Goal: Information Seeking & Learning: Learn about a topic

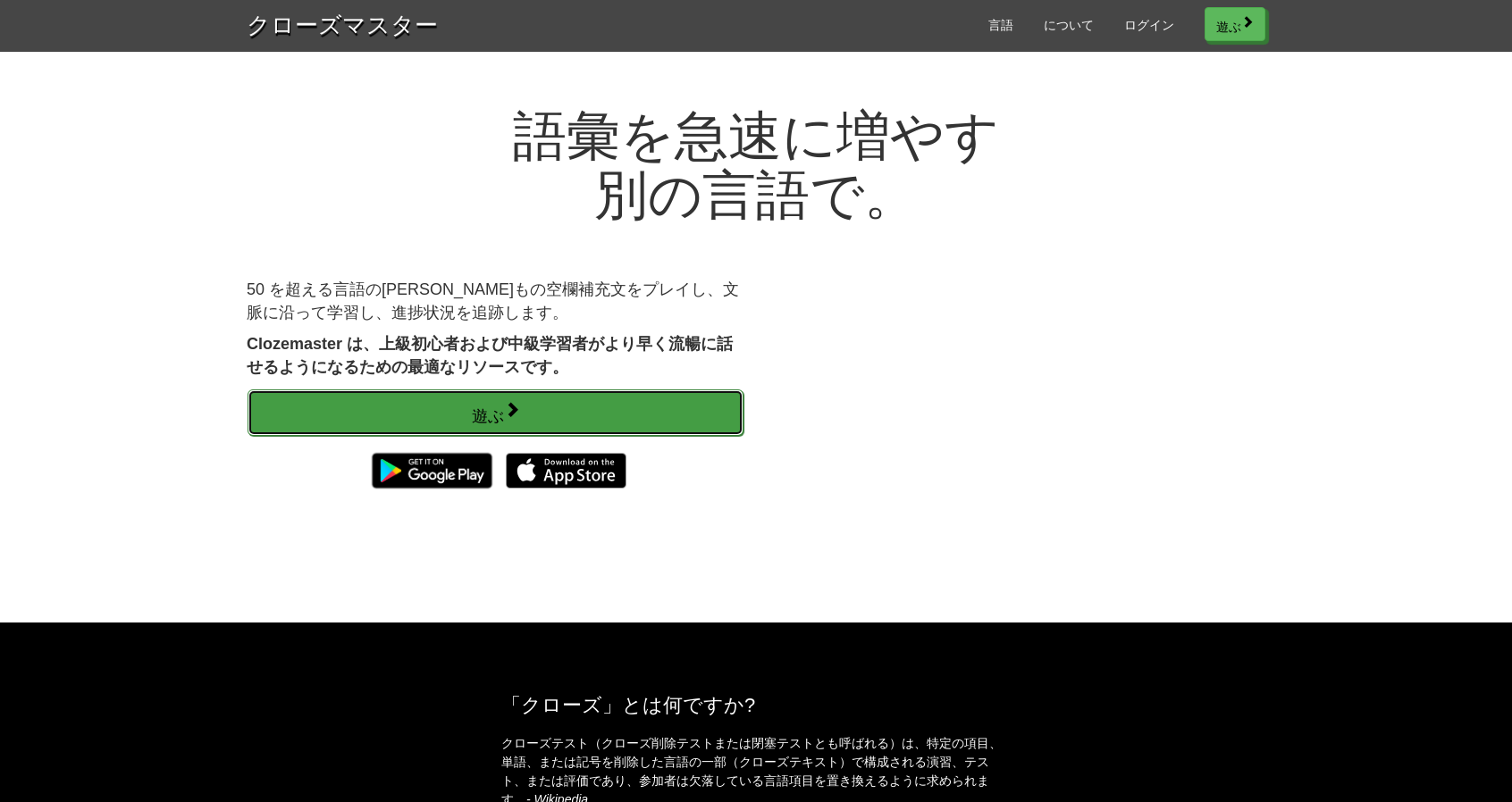
click at [575, 402] on link "遊ぶ" at bounding box center [495, 412] width 496 height 47
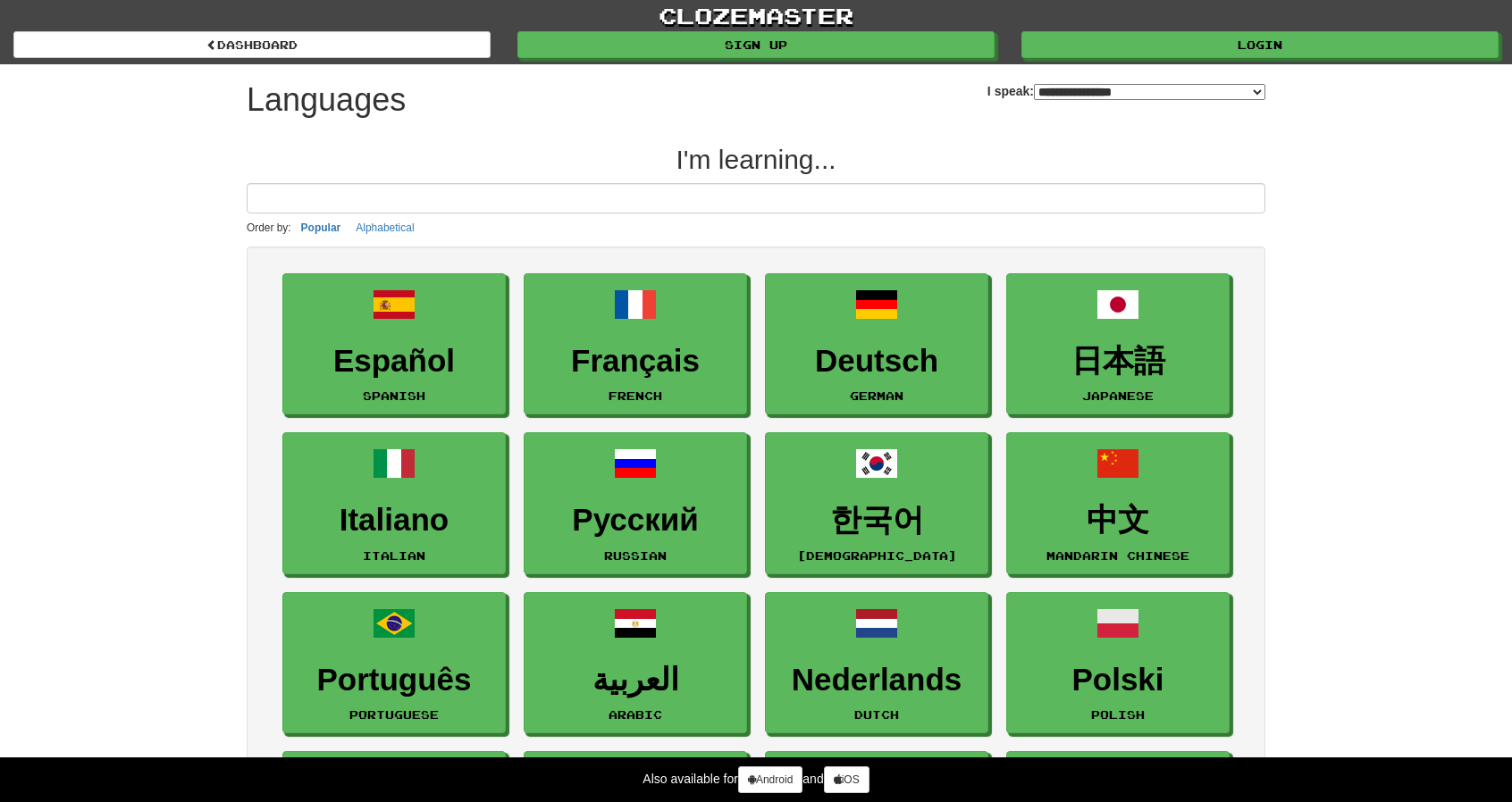
select select "*******"
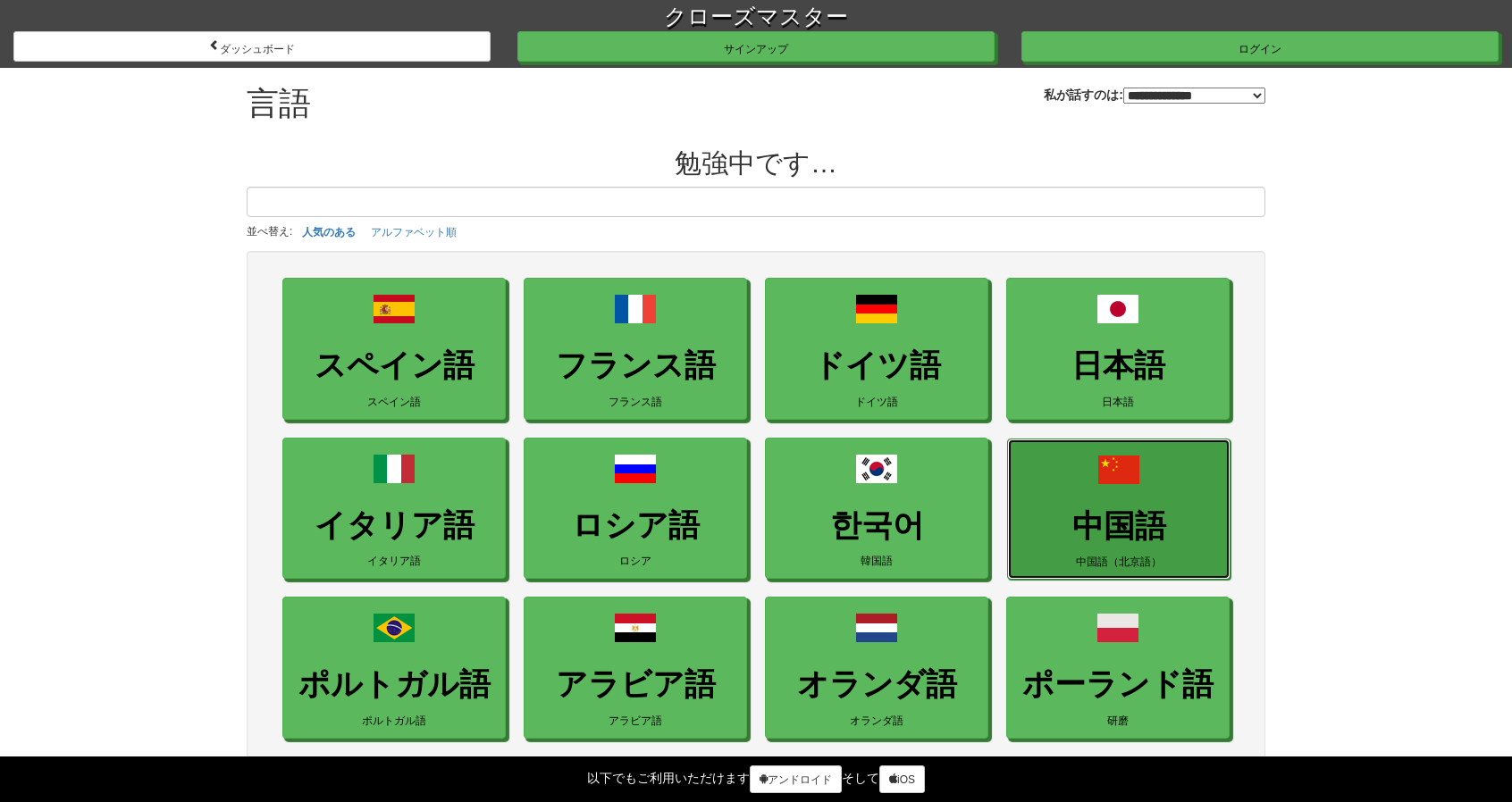
click at [1101, 454] on span at bounding box center [1118, 470] width 43 height 43
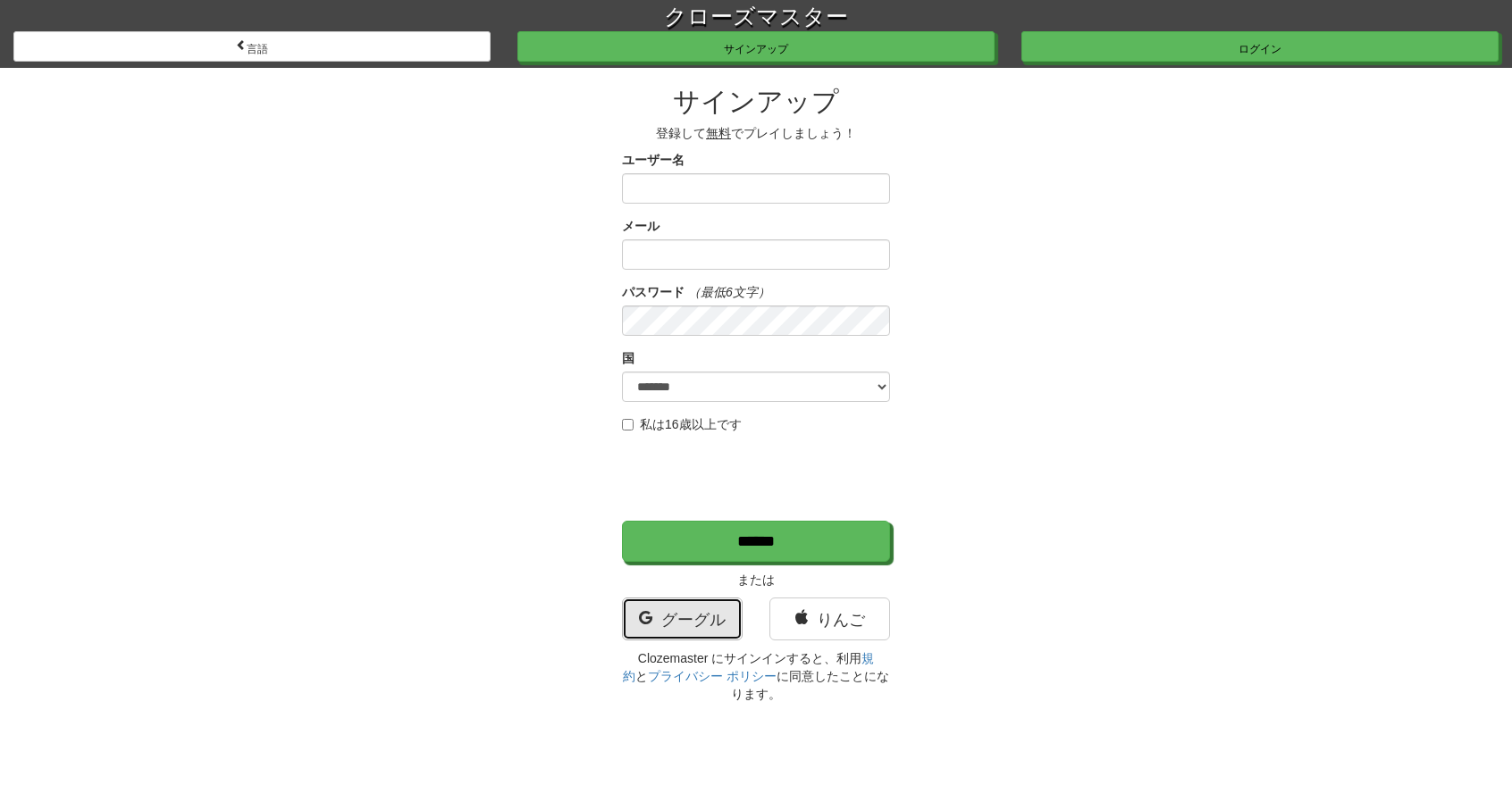
click at [688, 611] on font "グーグル" at bounding box center [693, 620] width 64 height 18
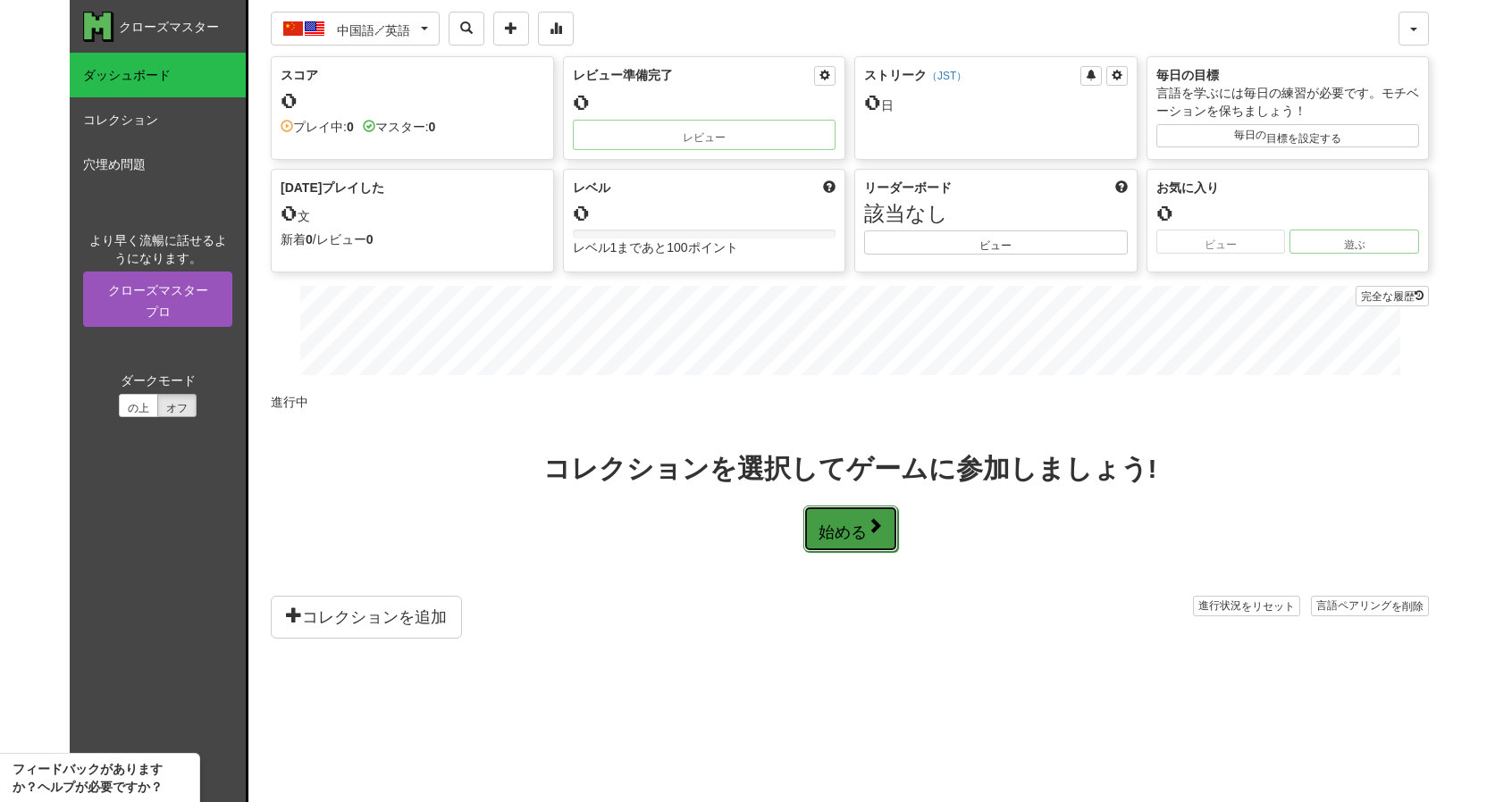
click at [852, 509] on button "始める" at bounding box center [850, 528] width 94 height 47
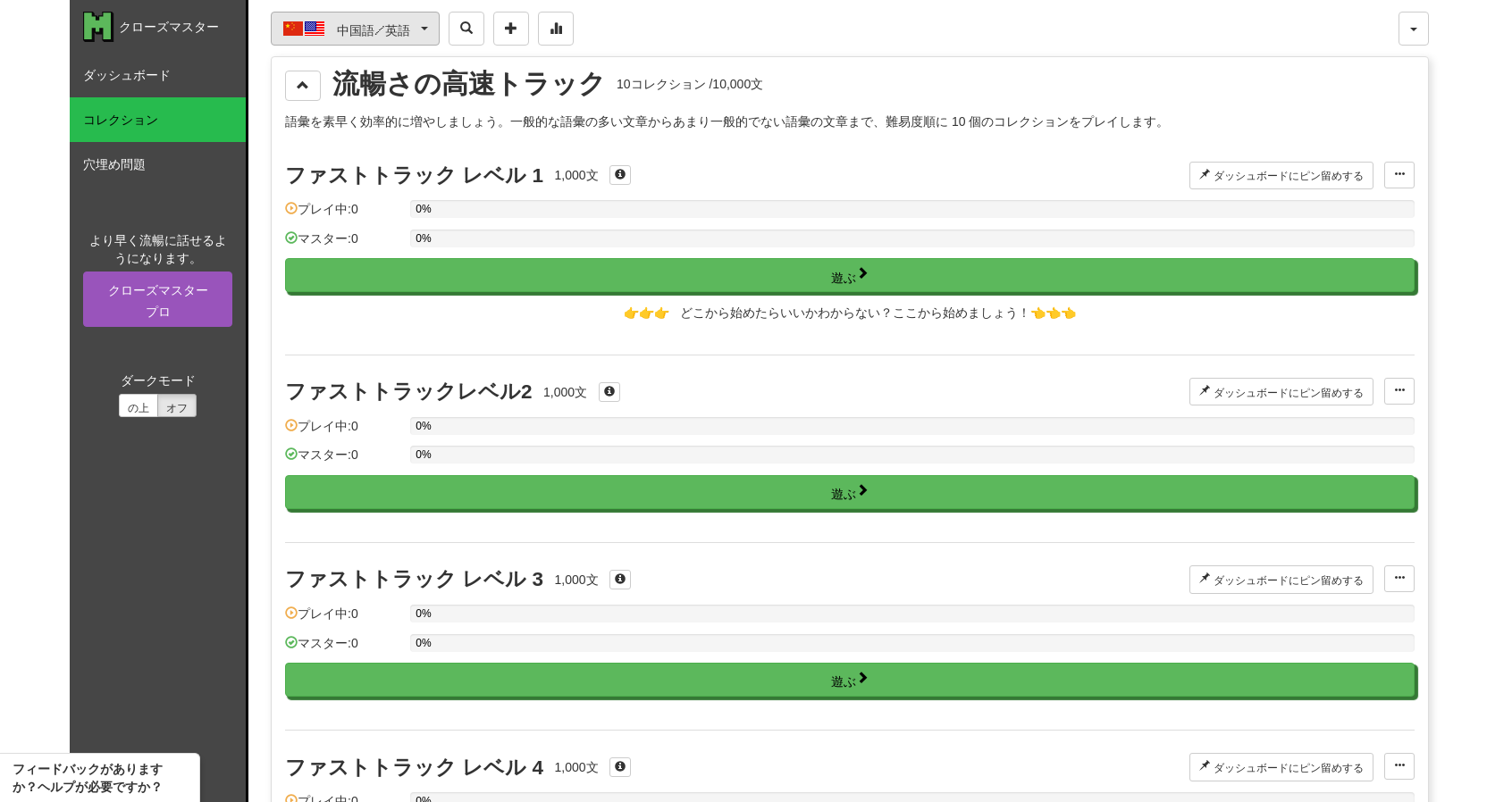
click at [430, 38] on button "中国語 / 英語" at bounding box center [355, 28] width 169 height 34
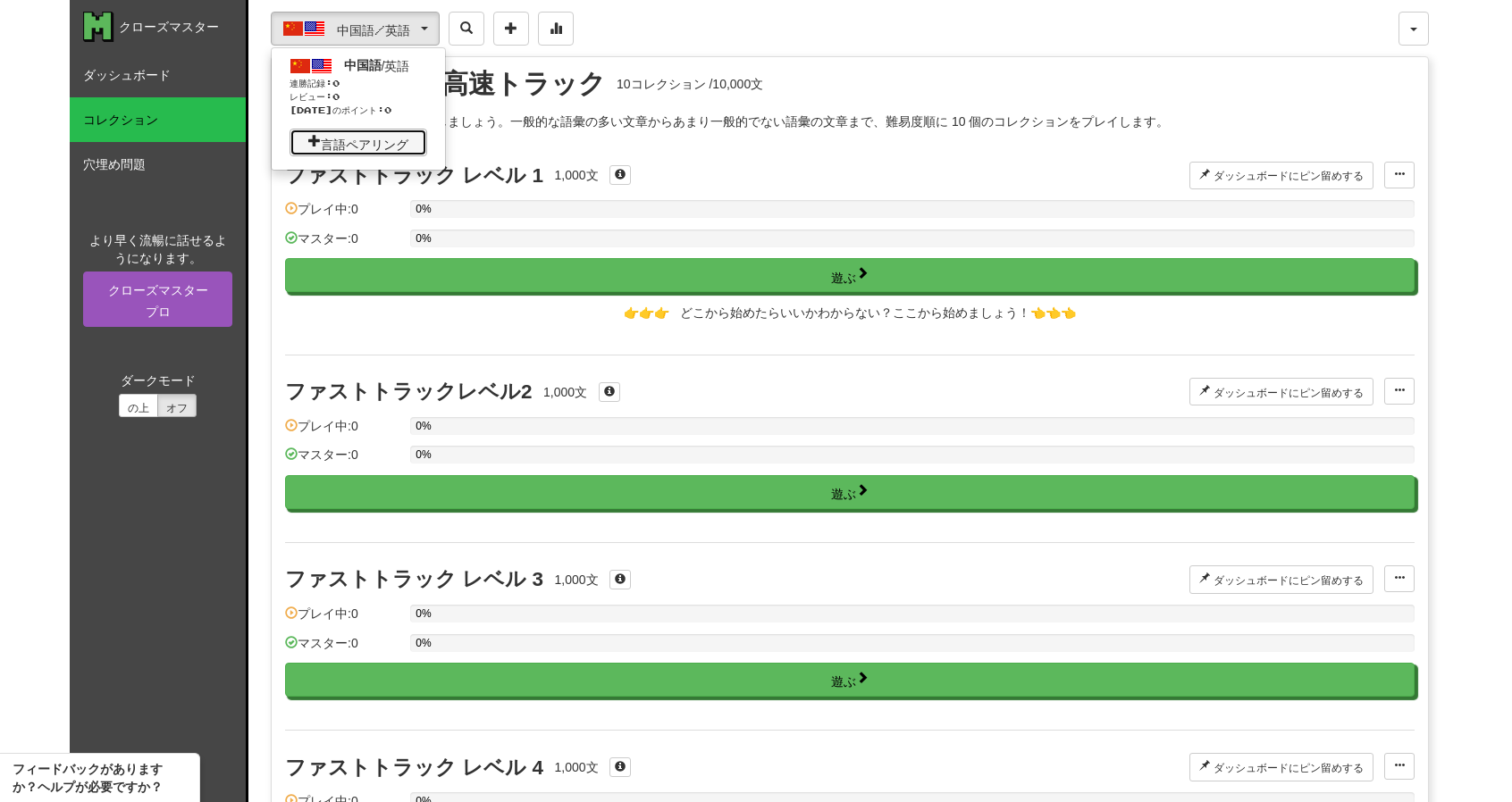
click at [348, 135] on font "言語ペアリング" at bounding box center [364, 143] width 88 height 16
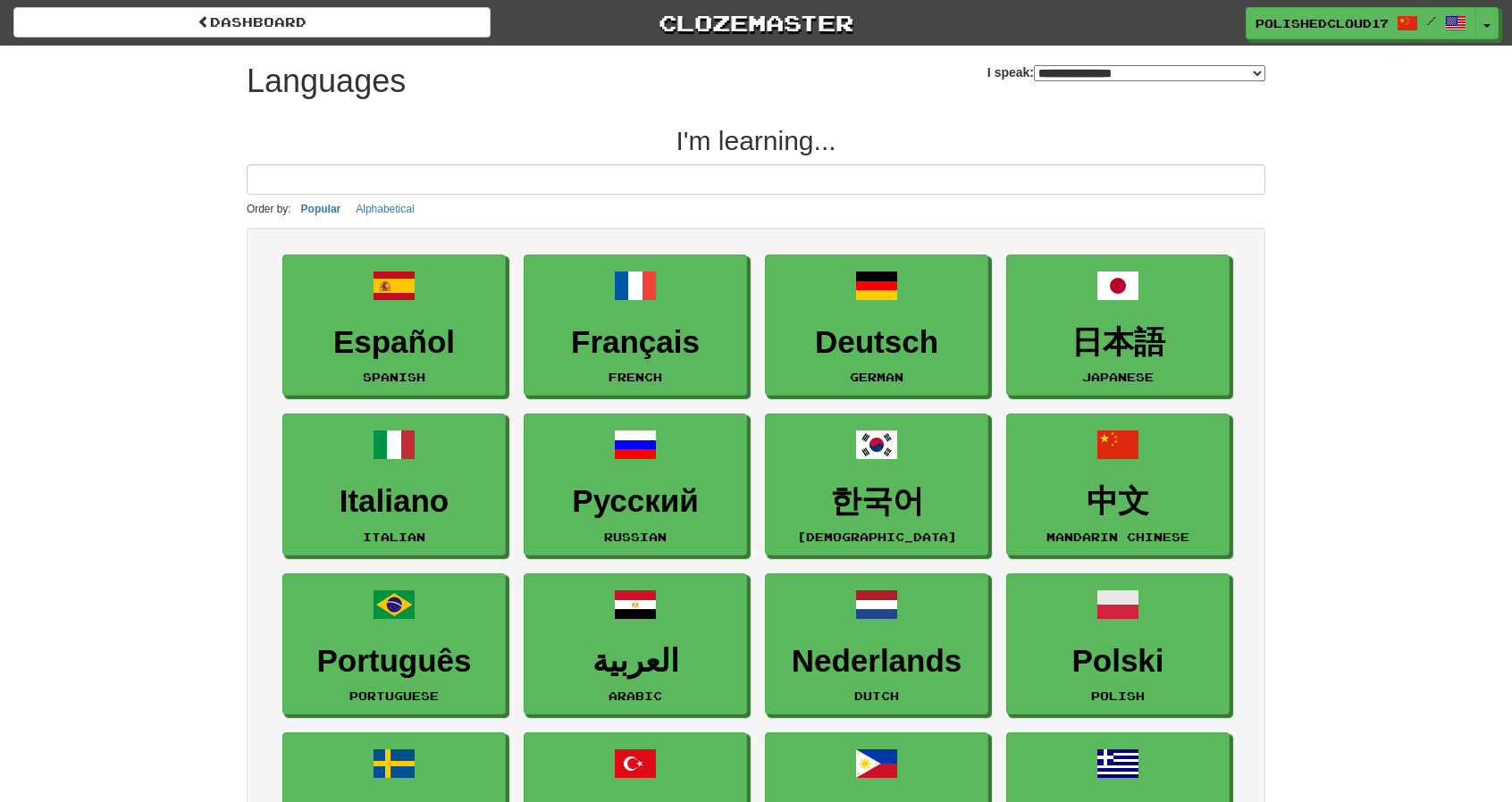
select select "*******"
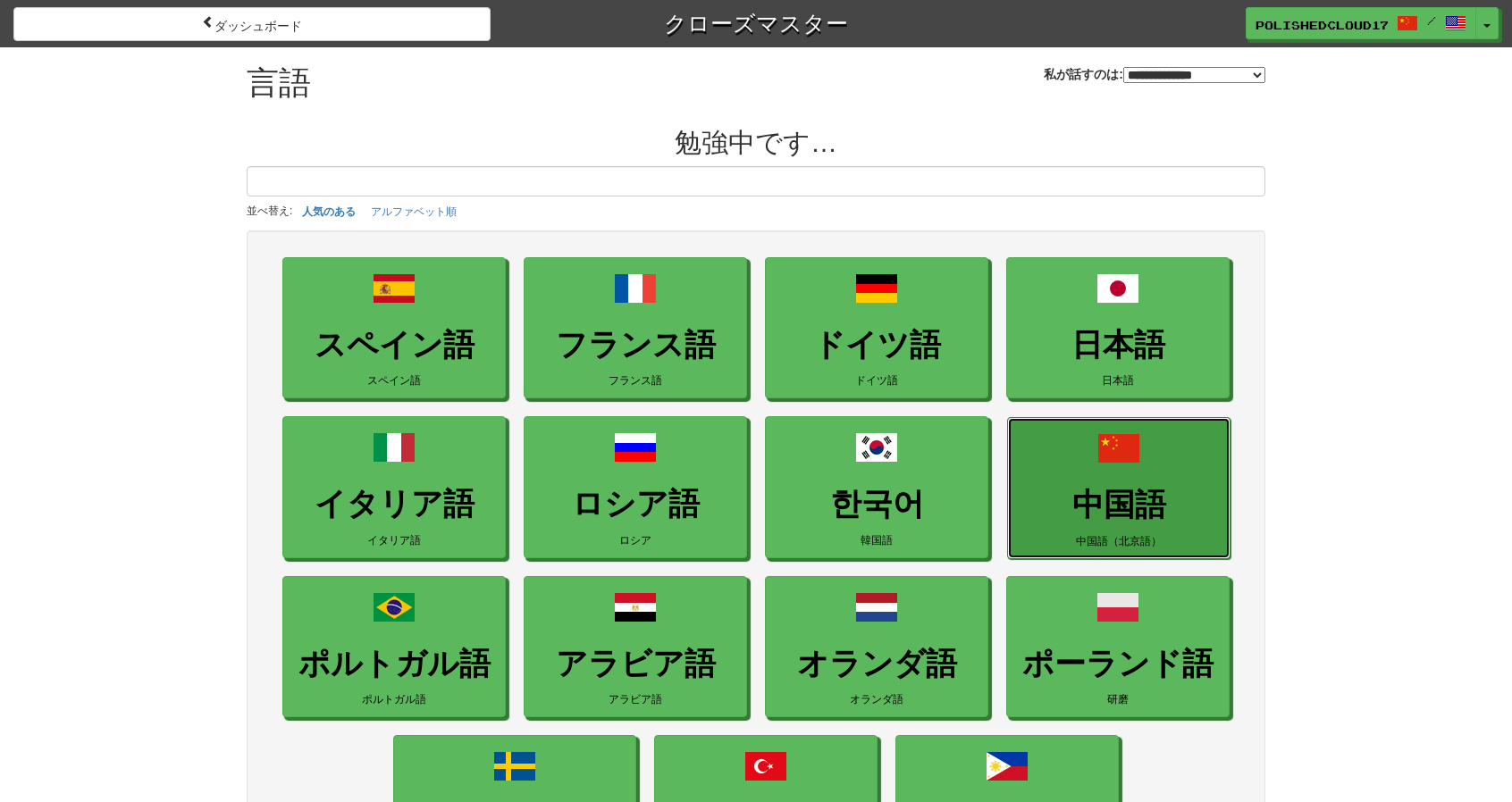
click at [1134, 492] on font "中国語" at bounding box center [1119, 504] width 93 height 35
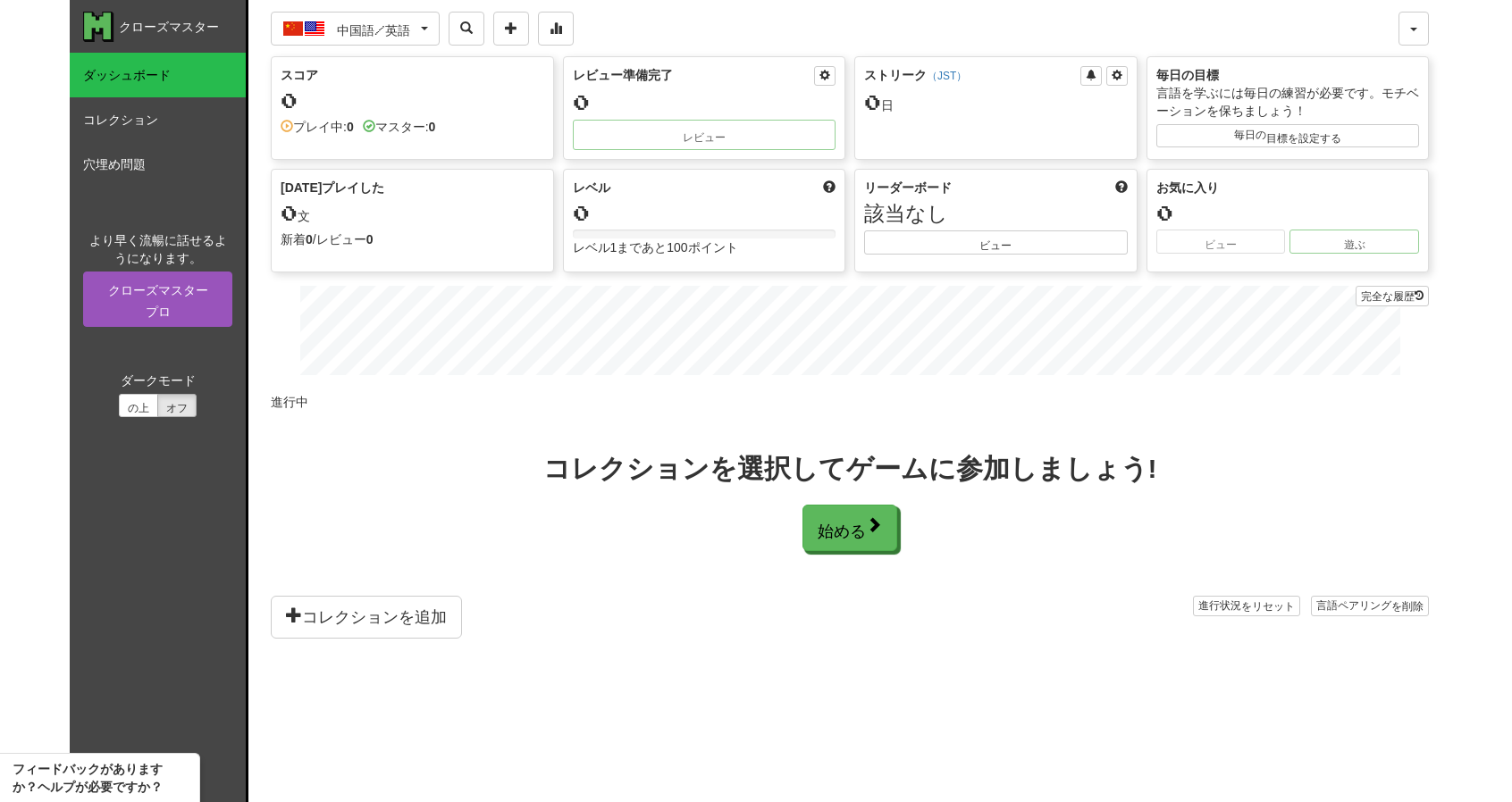
click at [534, 101] on div "0" at bounding box center [412, 101] width 264 height 22
click at [853, 526] on font "始める" at bounding box center [843, 531] width 49 height 19
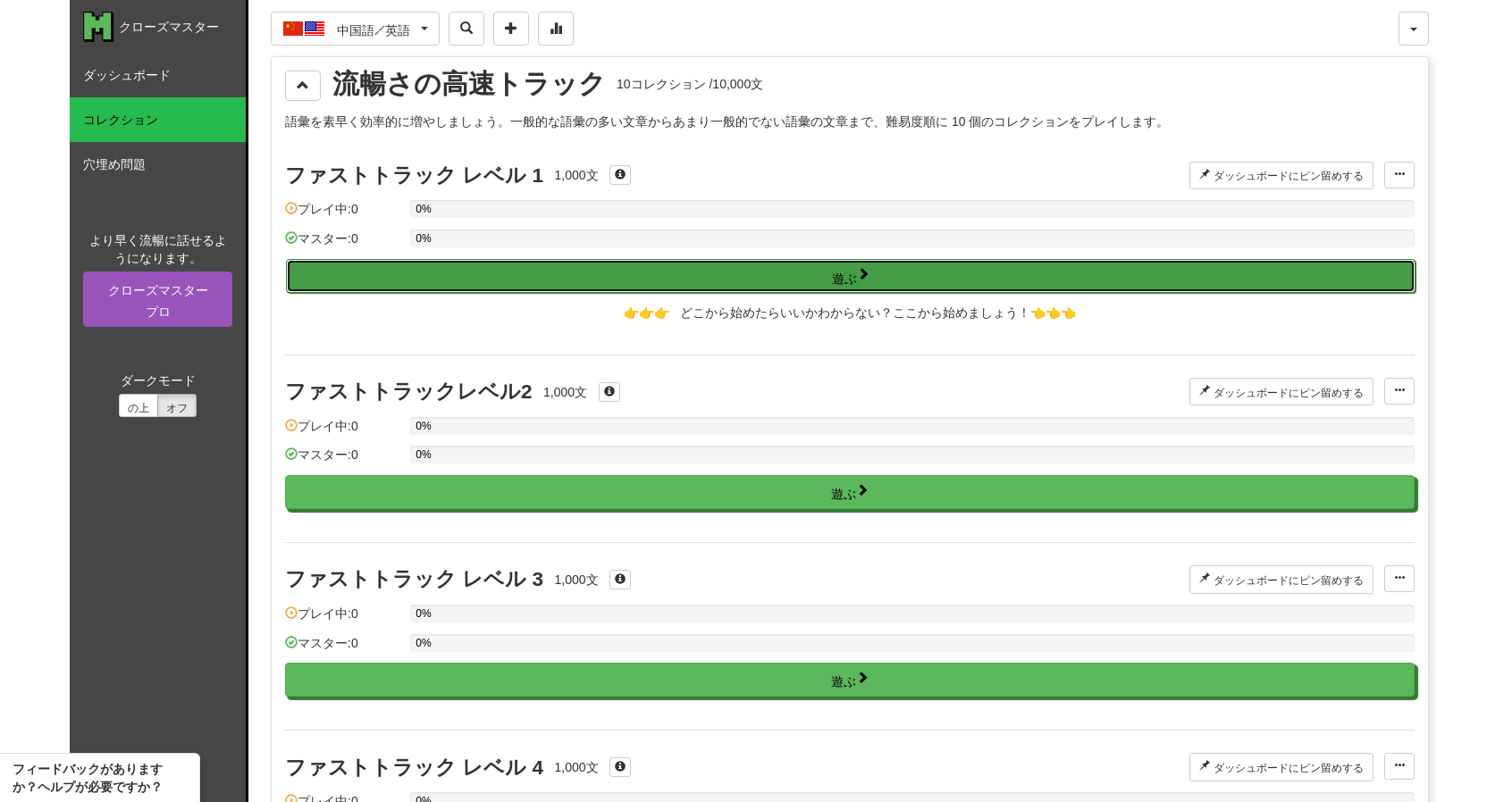
click at [726, 277] on button "遊ぶ" at bounding box center [850, 276] width 1129 height 34
select select "**"
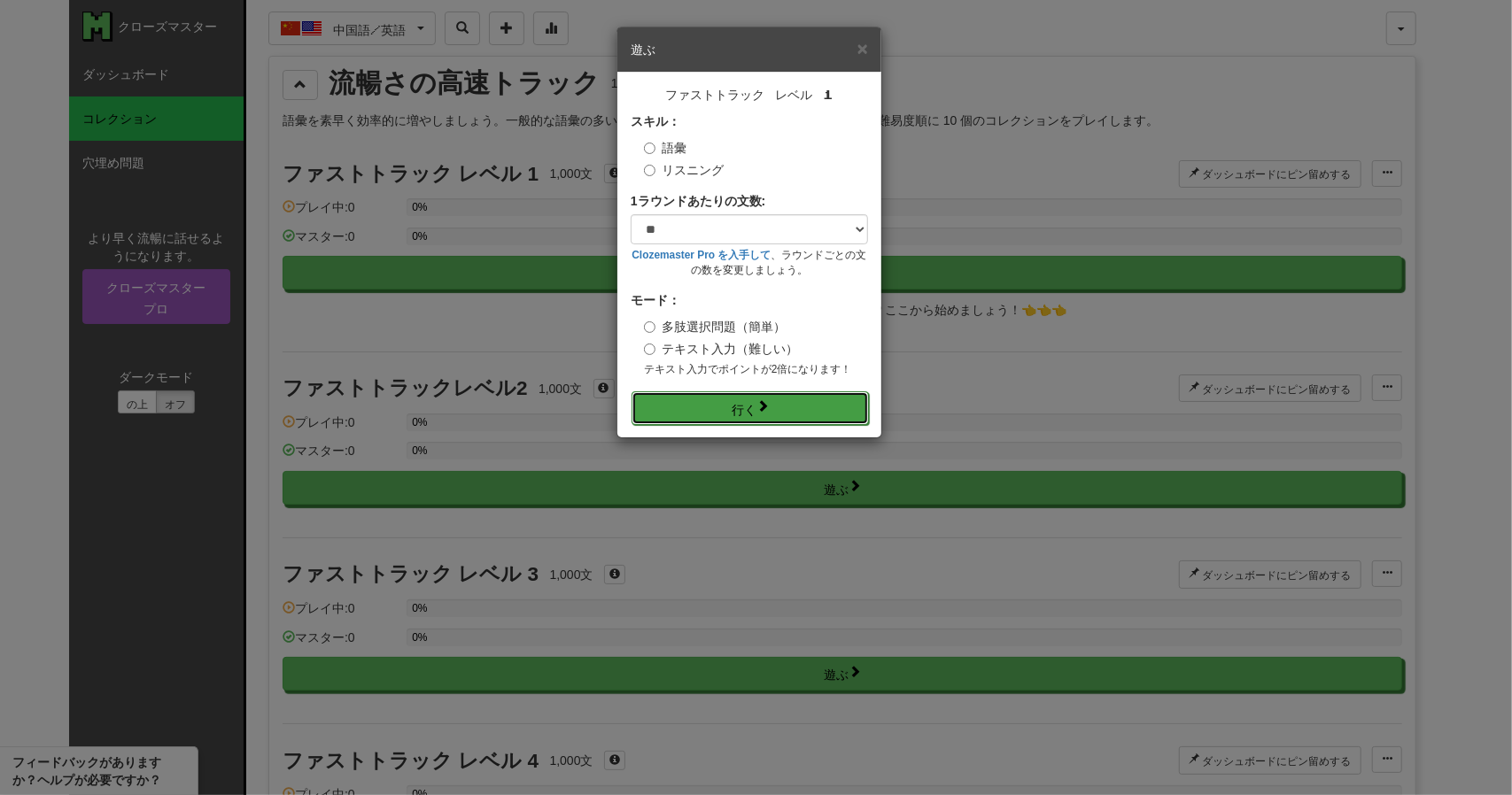
click at [772, 403] on button "行く" at bounding box center [751, 407] width 238 height 34
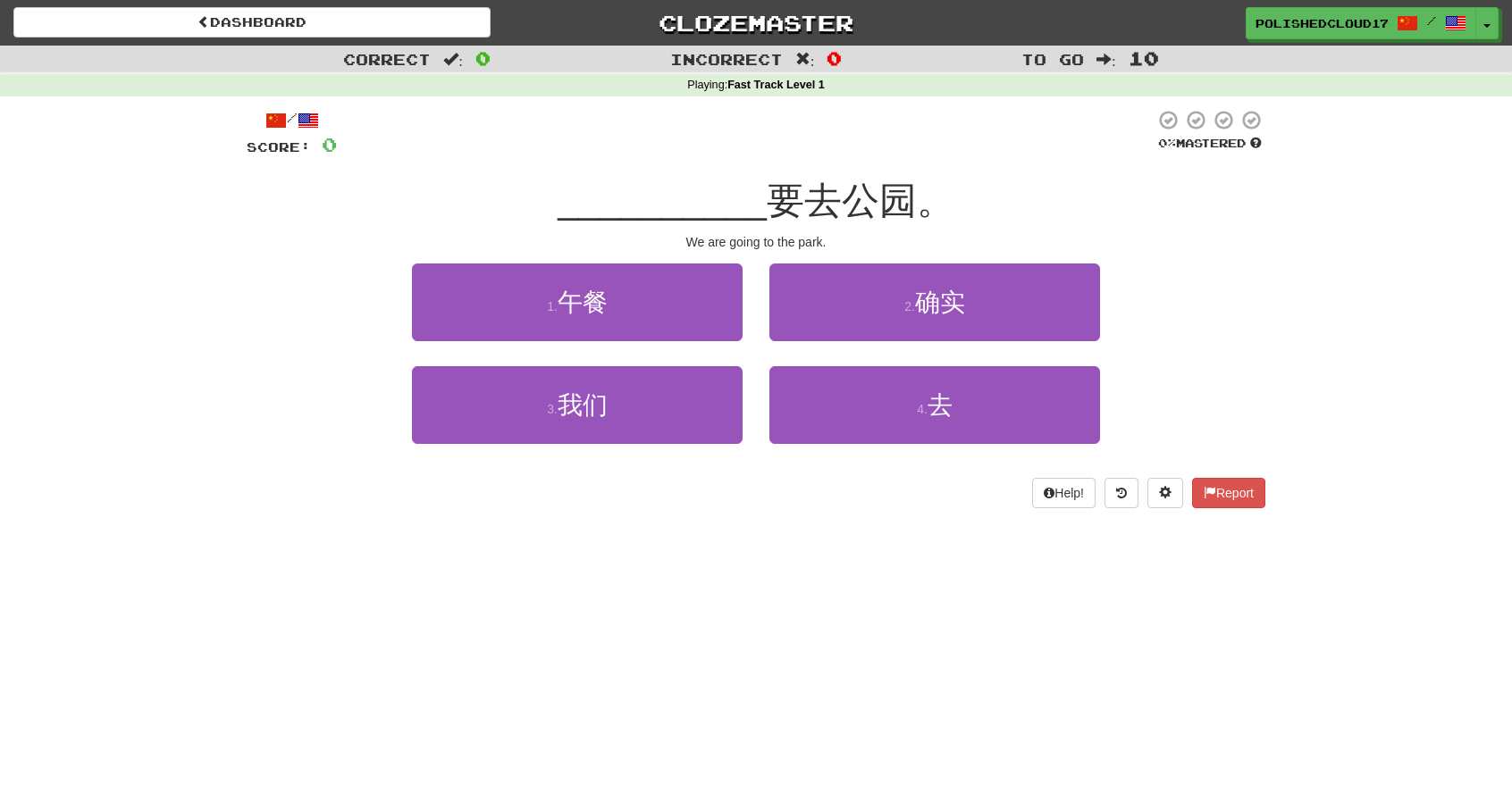
click at [1343, 354] on div "Correct : 0 Incorrect : 0 To go : 10 Playing : Fast Track Level 1 / Score: 0 0 …" at bounding box center [756, 289] width 1512 height 488
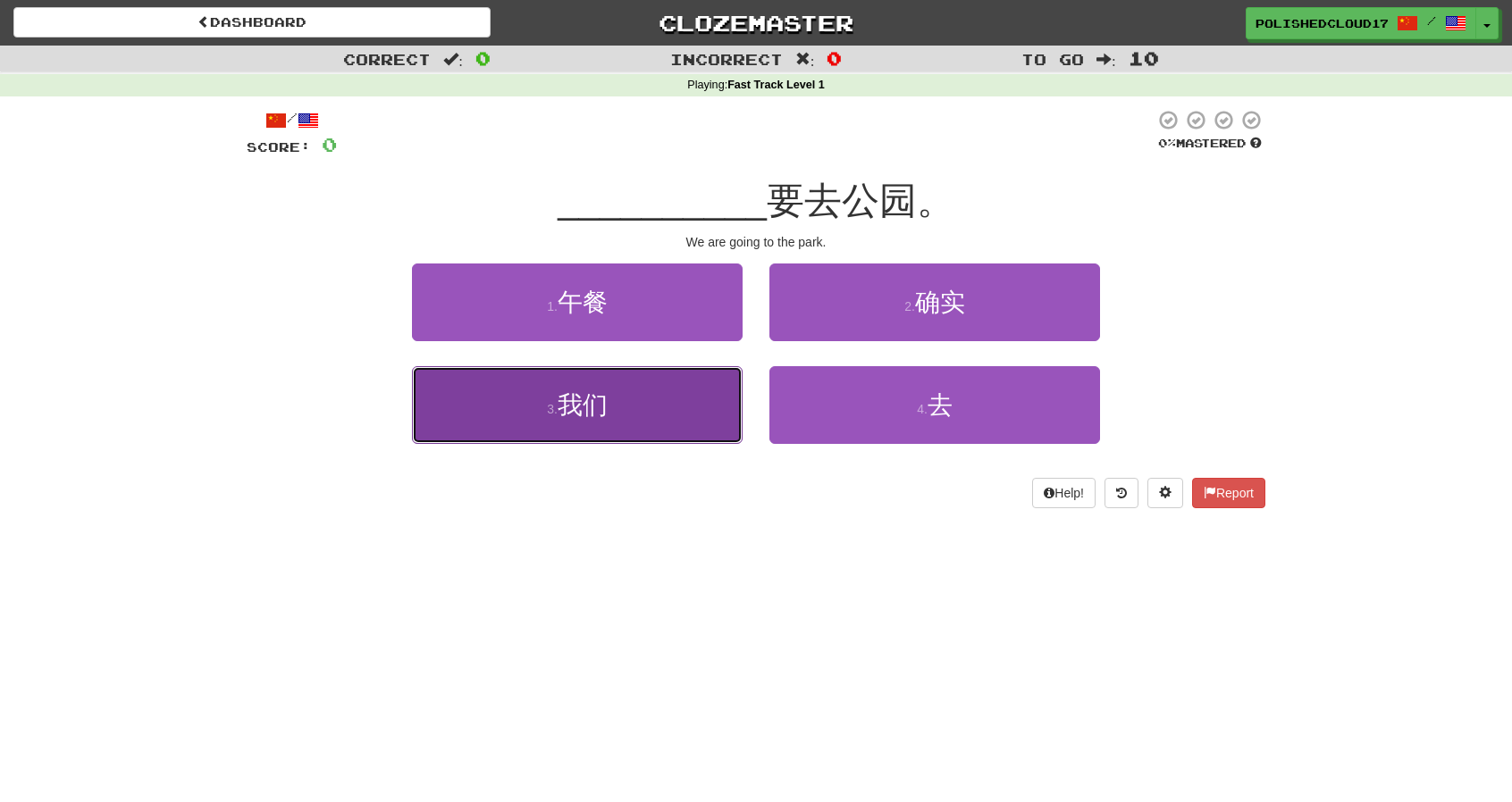
click at [664, 433] on button "3 . 我们" at bounding box center [577, 405] width 331 height 78
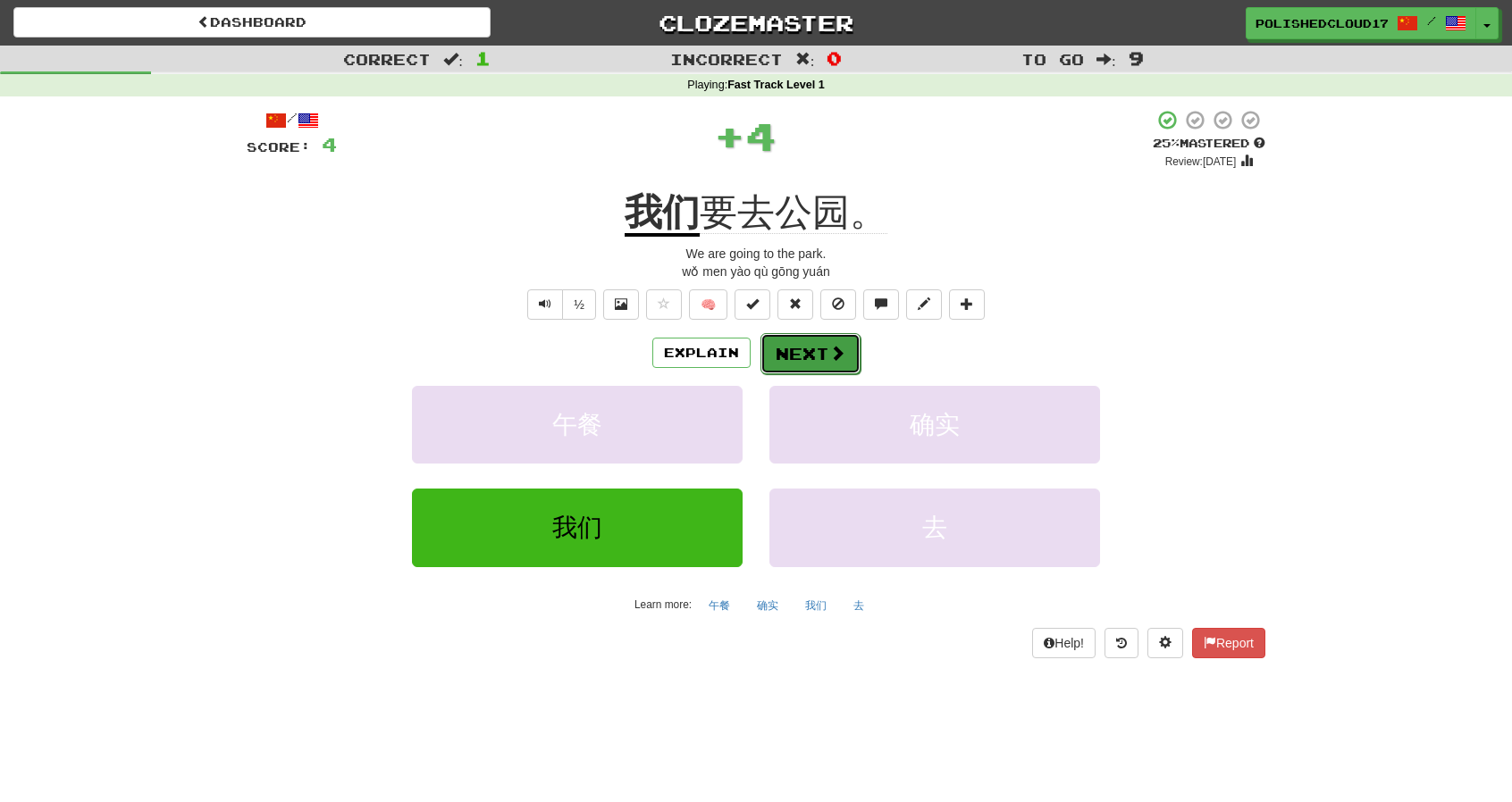
click at [843, 360] on span at bounding box center [838, 353] width 16 height 16
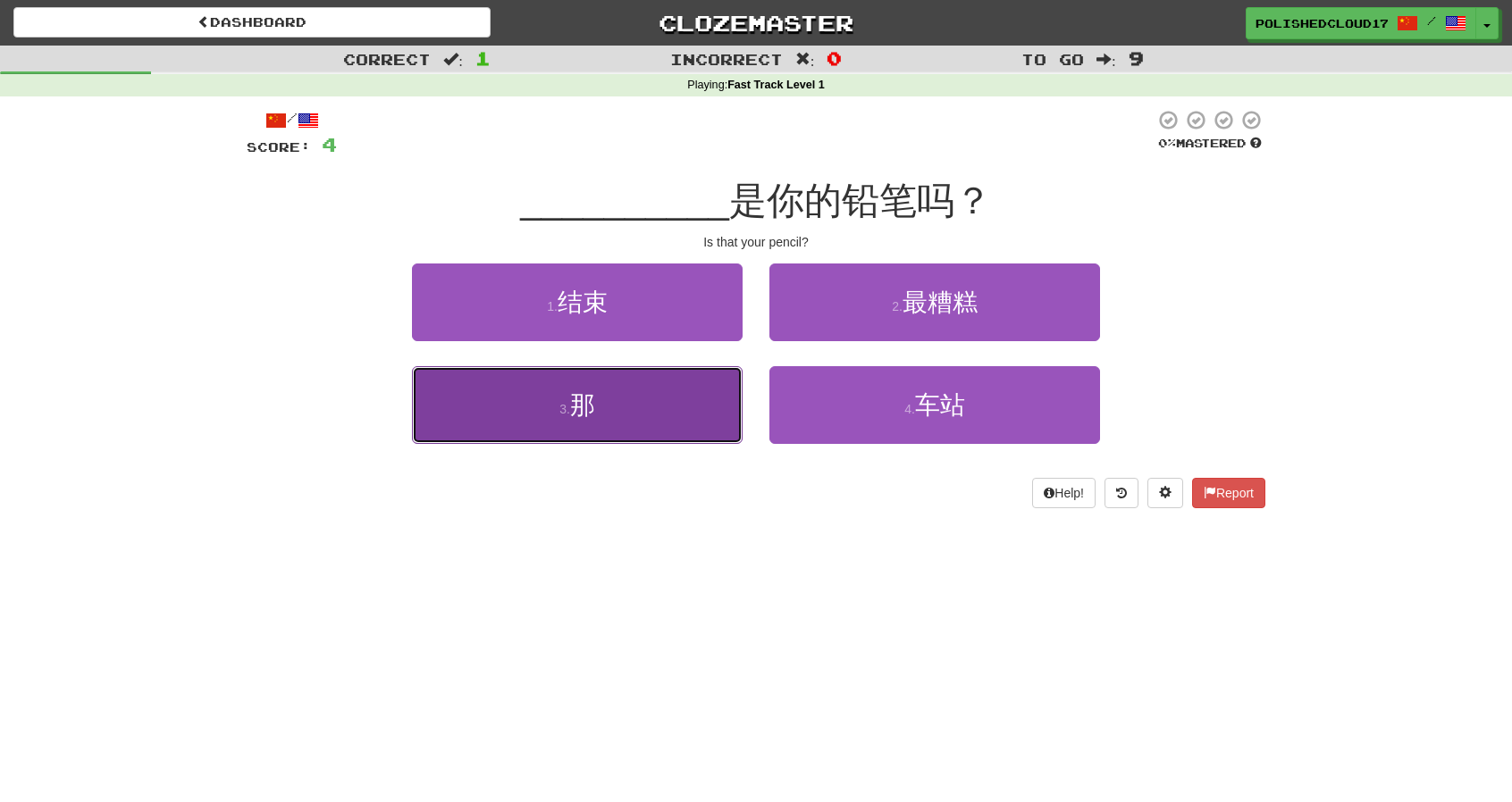
click at [642, 431] on button "3 . 那" at bounding box center [577, 405] width 331 height 78
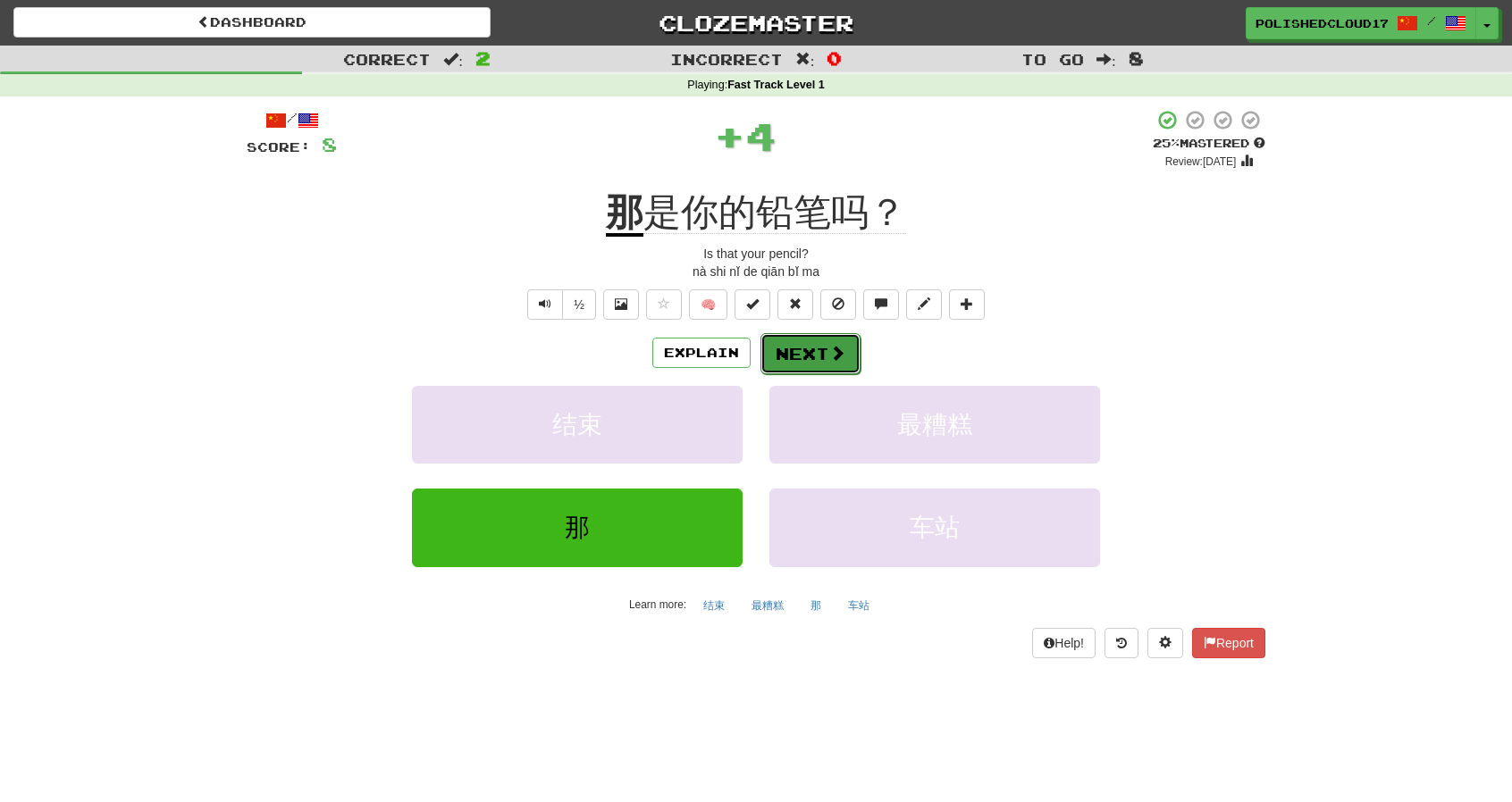
click at [830, 349] on span at bounding box center [838, 353] width 16 height 16
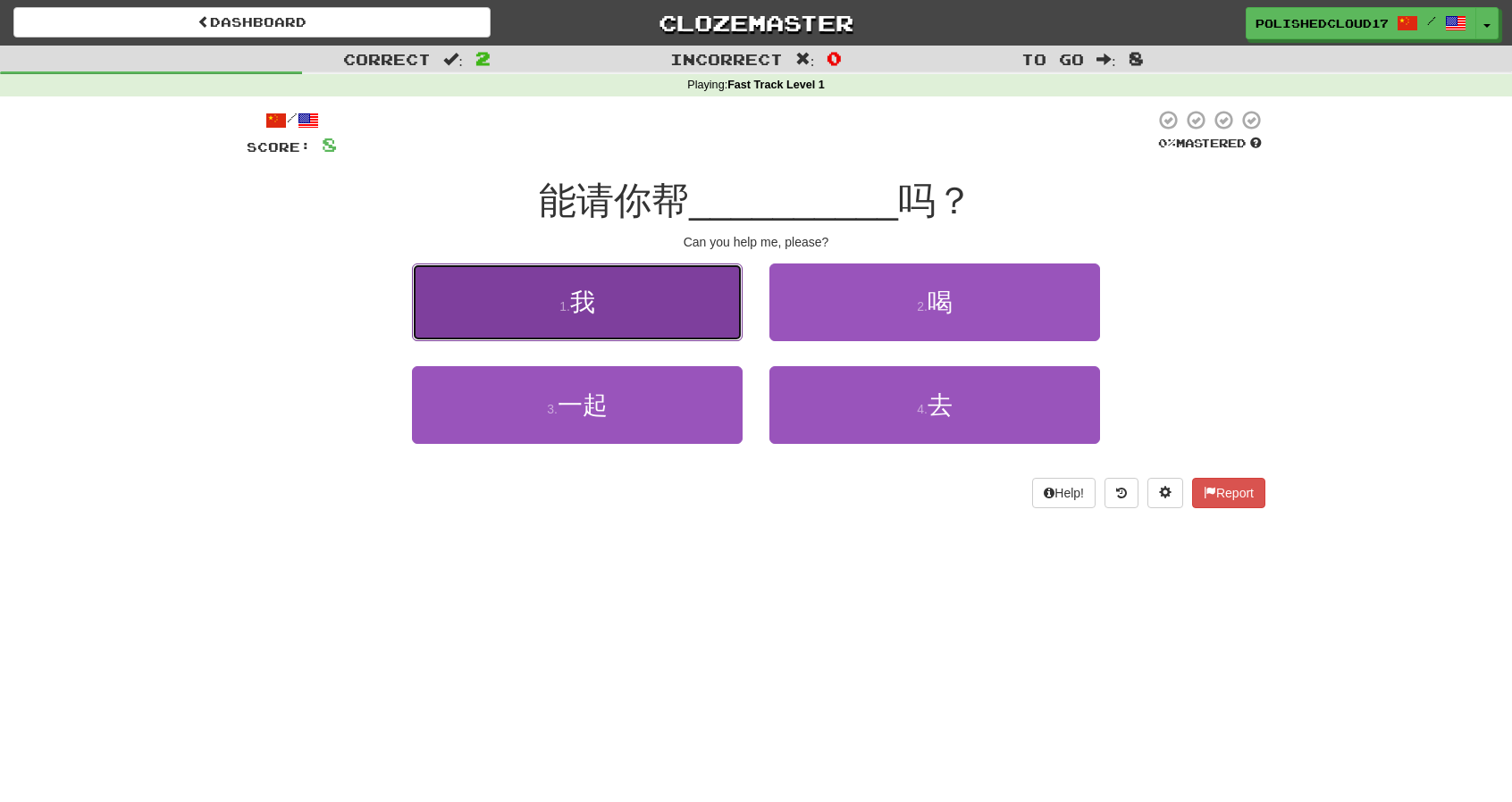
click at [686, 331] on button "1 . 我" at bounding box center [577, 302] width 331 height 78
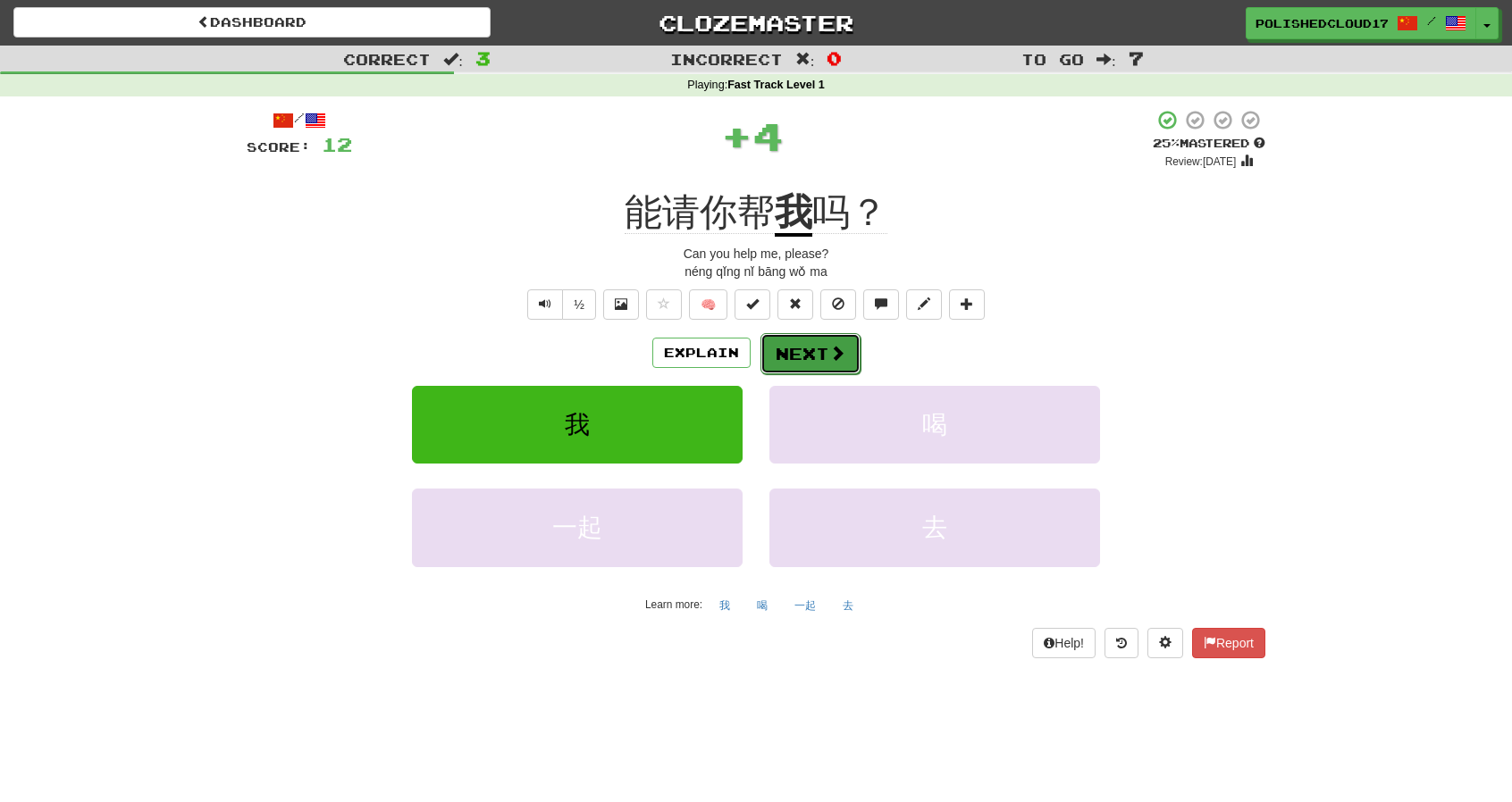
click at [807, 341] on button "Next" at bounding box center [810, 353] width 100 height 41
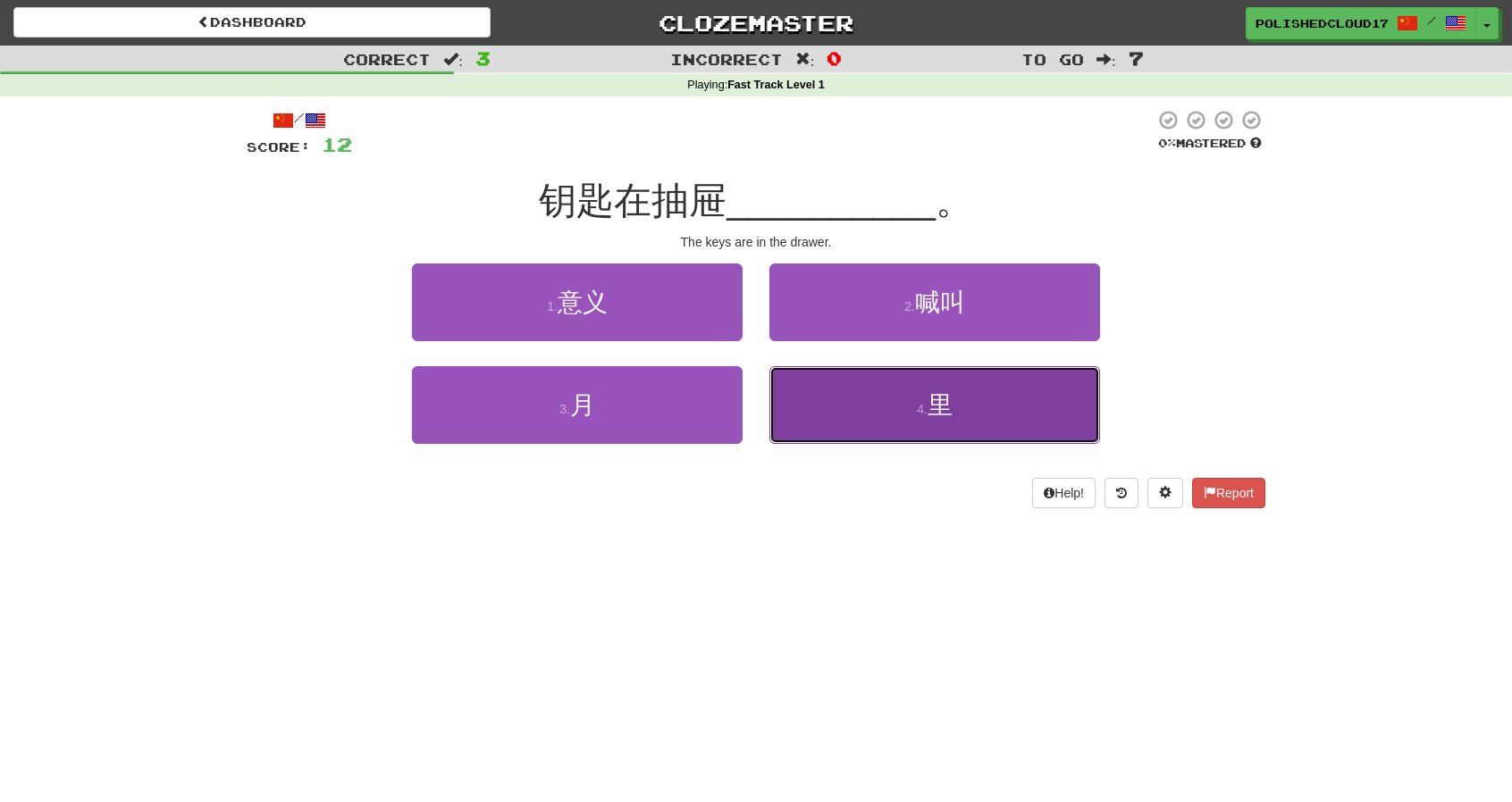
click at [1003, 439] on button "4 . 里" at bounding box center [934, 405] width 331 height 78
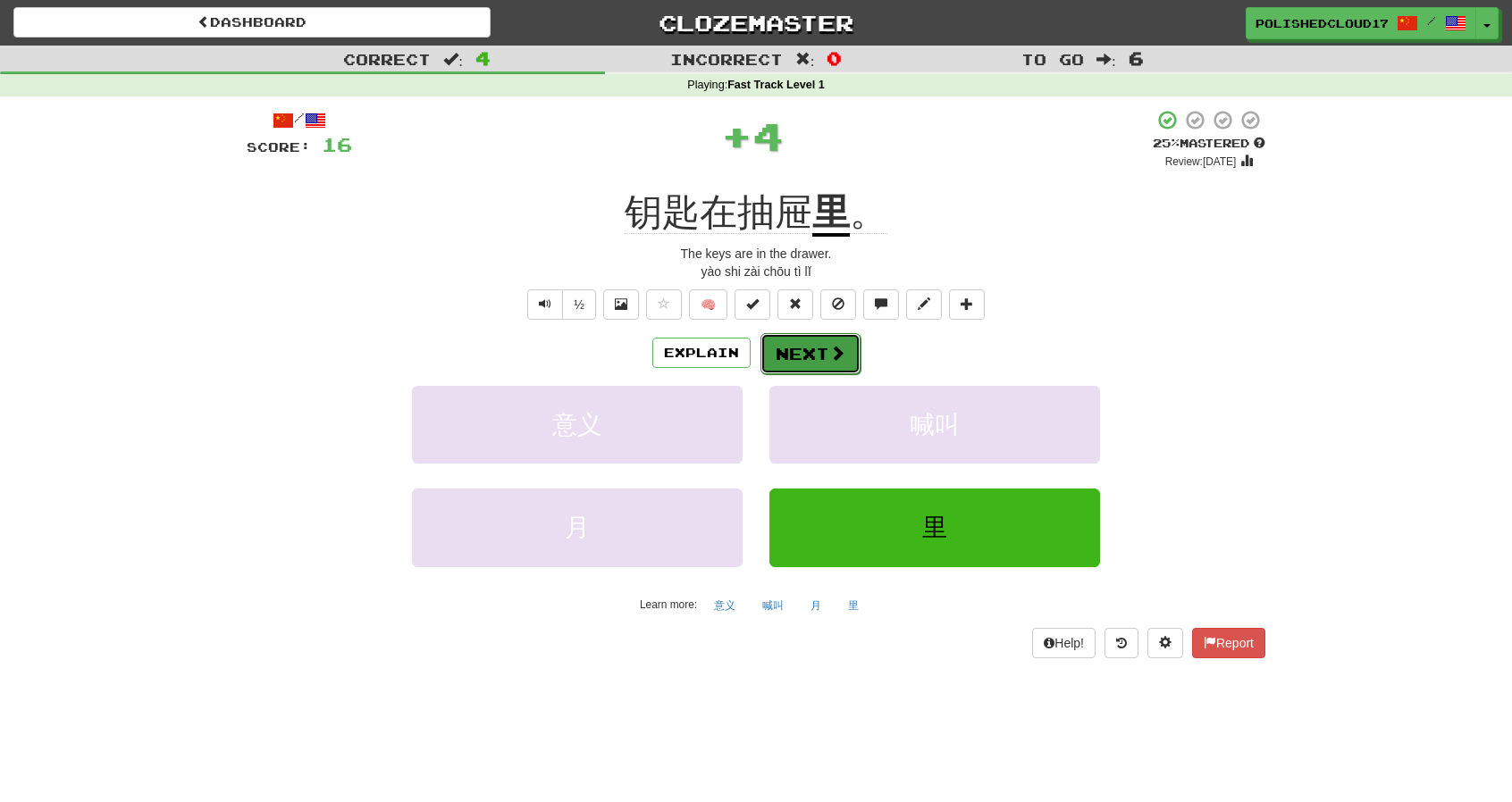
click at [821, 352] on button "Next" at bounding box center [810, 353] width 100 height 41
